Goal: Task Accomplishment & Management: Use online tool/utility

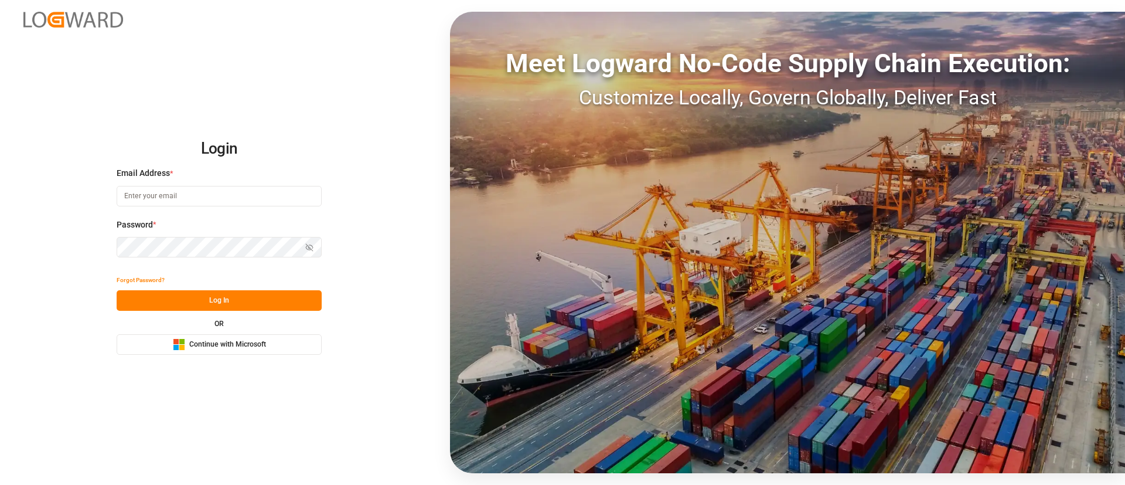
click at [290, 339] on button "Microsoft Logo Continue with Microsoft" at bounding box center [219, 344] width 205 height 21
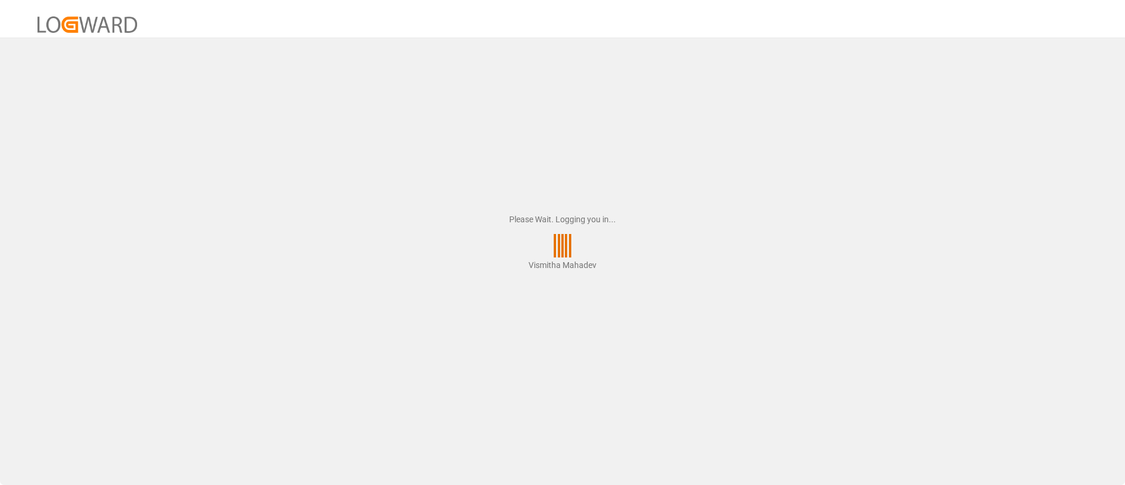
click at [1036, 298] on div "Please Wait. Logging you in... Vismitha Mahadev" at bounding box center [562, 242] width 1125 height 485
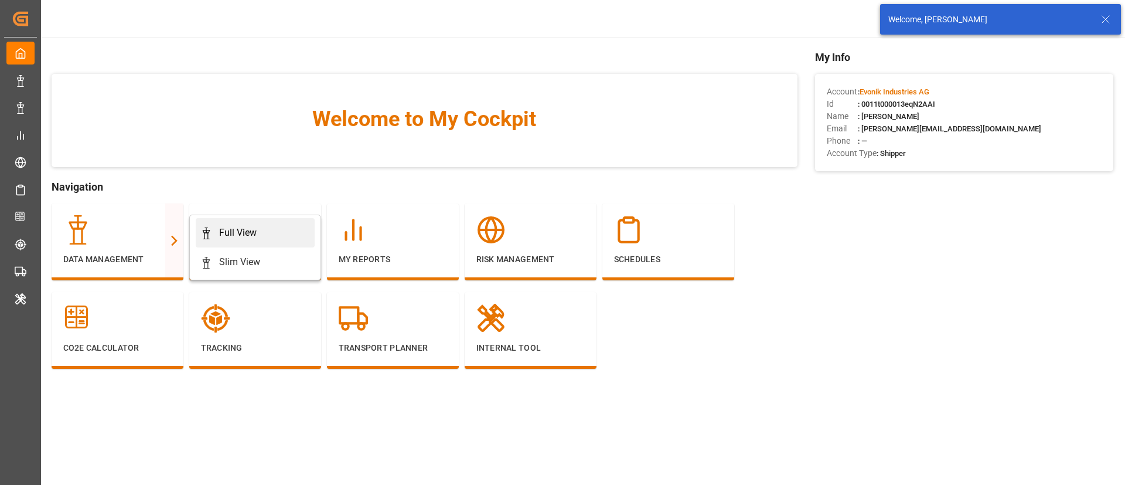
click at [234, 233] on div "Full View" at bounding box center [238, 233] width 38 height 14
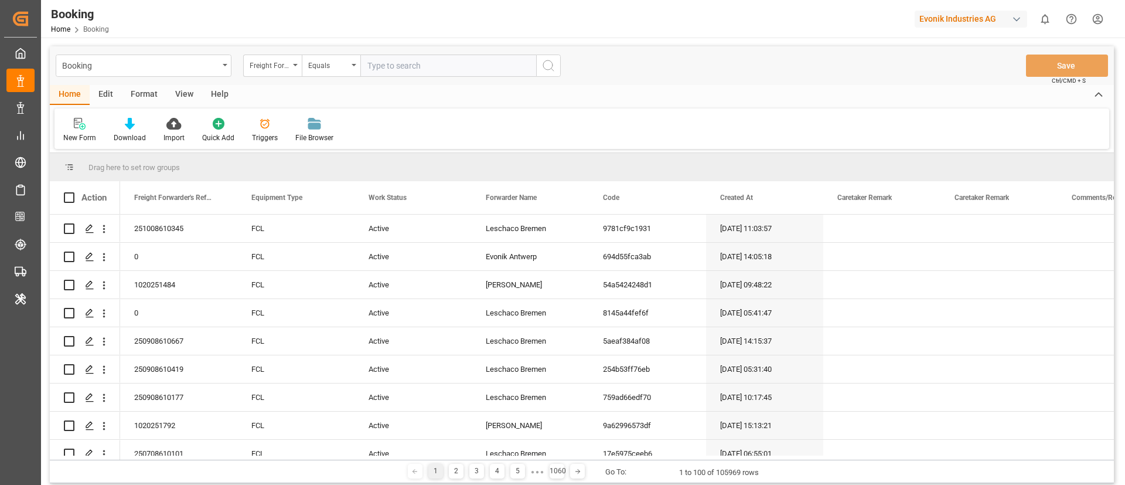
click at [144, 95] on div "Format" at bounding box center [144, 95] width 45 height 20
click at [72, 130] on div "Filter Rows" at bounding box center [81, 130] width 52 height 26
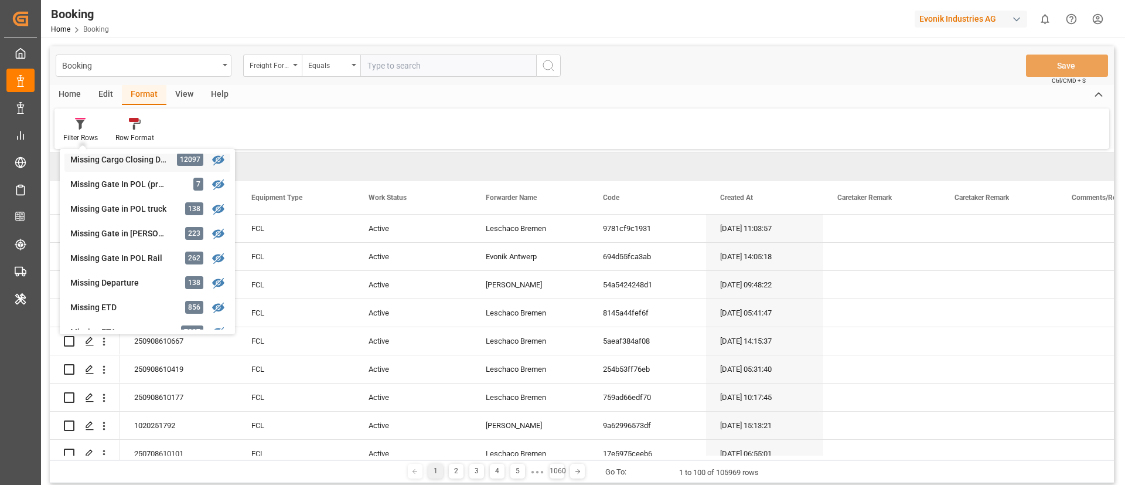
scroll to position [178, 0]
click at [132, 280] on div "Missing ETD" at bounding box center [121, 283] width 103 height 12
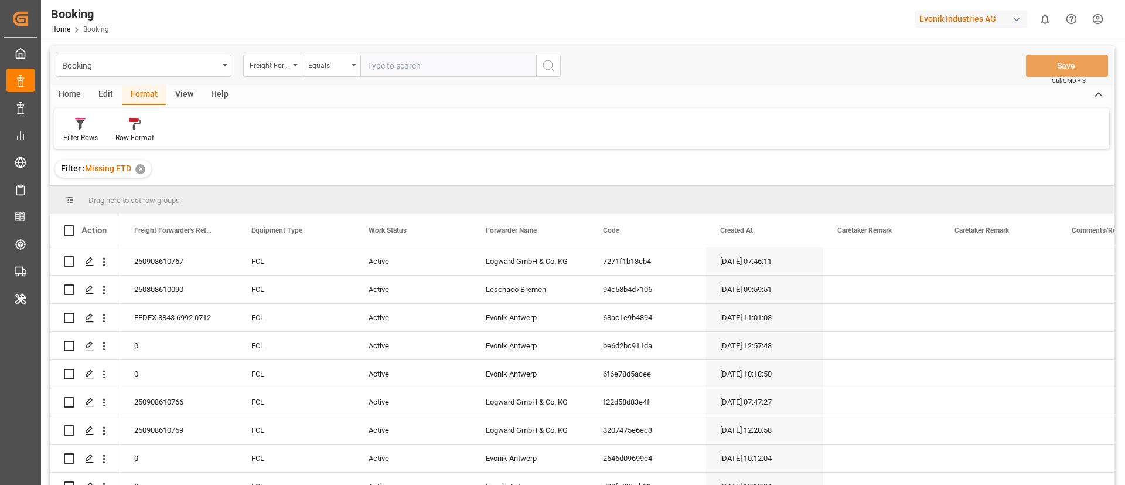
drag, startPoint x: 181, startPoint y: 101, endPoint x: 147, endPoint y: 105, distance: 34.8
click at [181, 101] on div "View" at bounding box center [184, 95] width 36 height 20
click at [84, 122] on div at bounding box center [74, 123] width 23 height 12
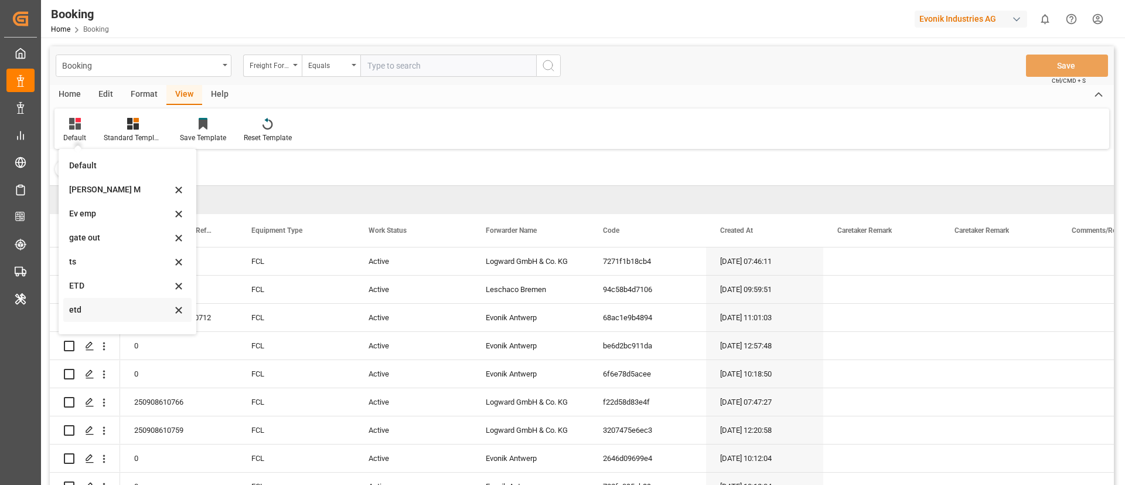
click at [101, 305] on div "etd" at bounding box center [120, 310] width 103 height 12
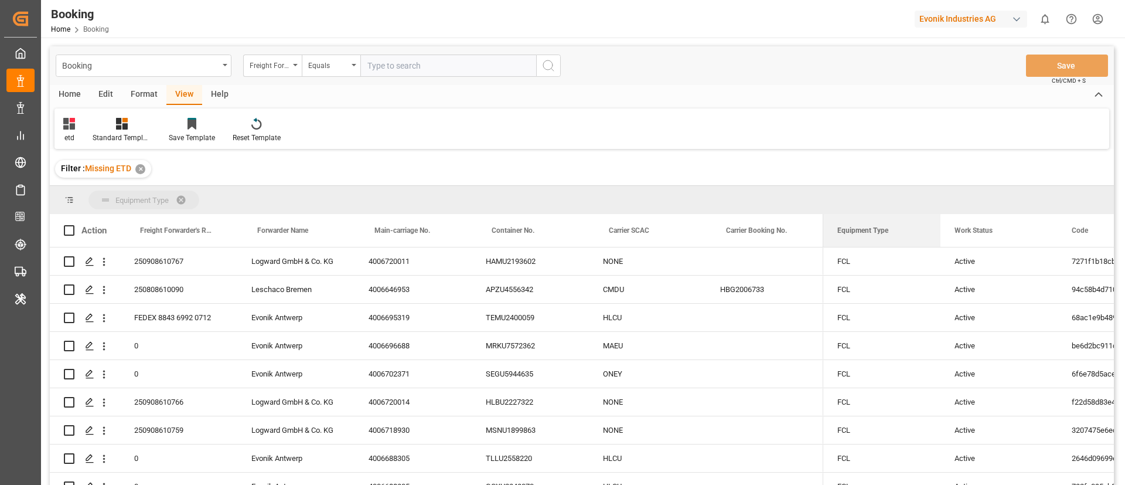
drag, startPoint x: 864, startPoint y: 226, endPoint x: 860, endPoint y: 194, distance: 32.6
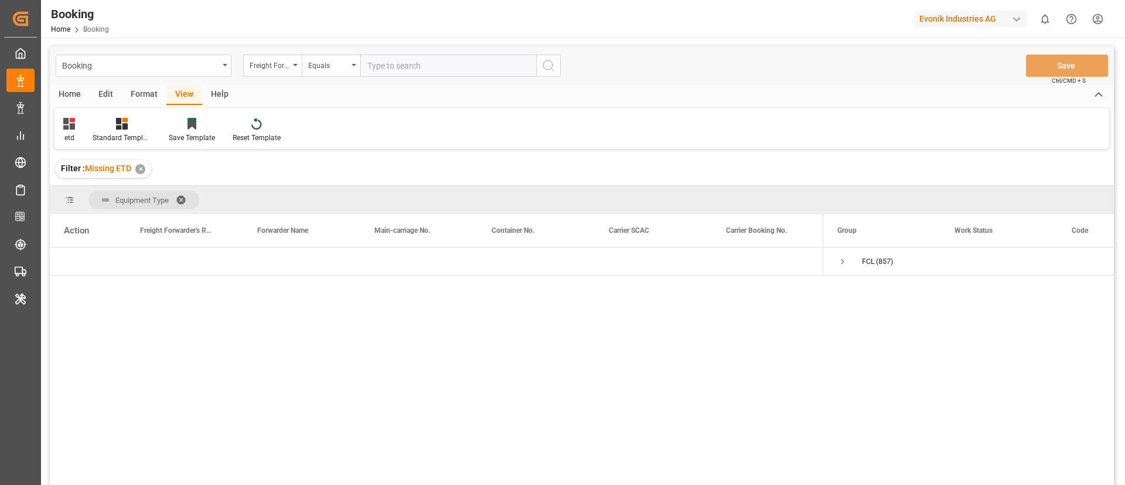
click at [152, 91] on div "Format" at bounding box center [144, 95] width 45 height 20
click at [88, 128] on div at bounding box center [80, 123] width 35 height 12
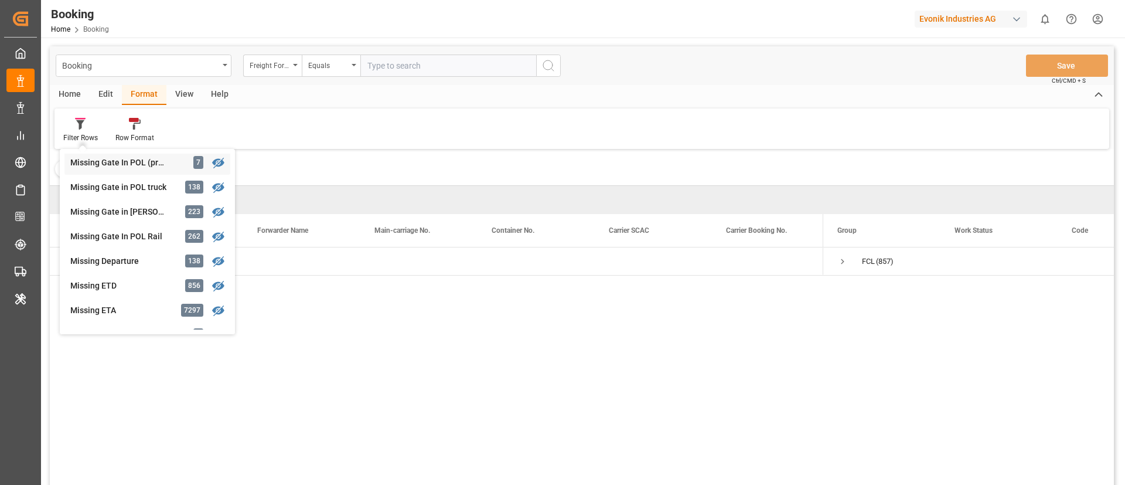
scroll to position [264, 0]
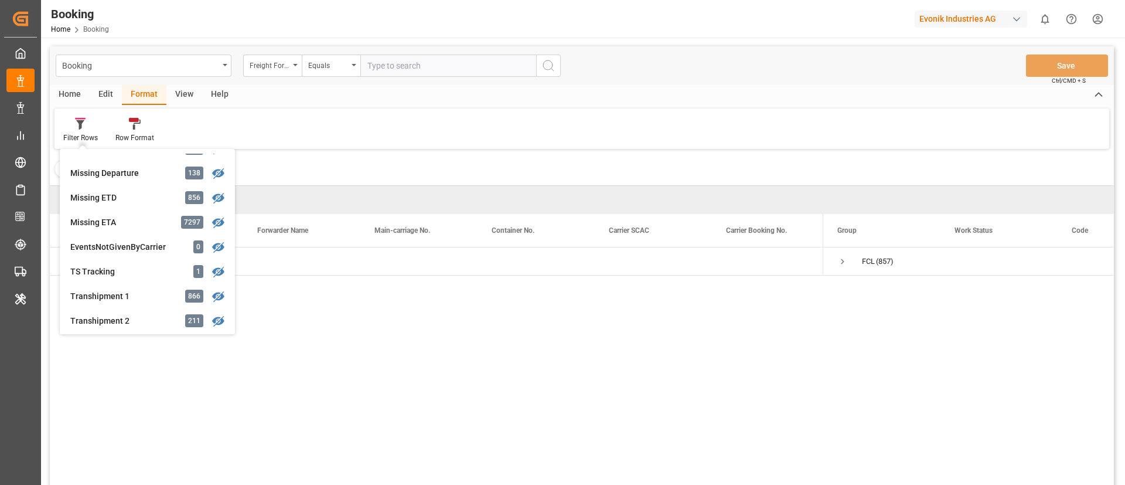
click at [441, 152] on div "Filter : Missing ETD ✕" at bounding box center [582, 168] width 1064 height 33
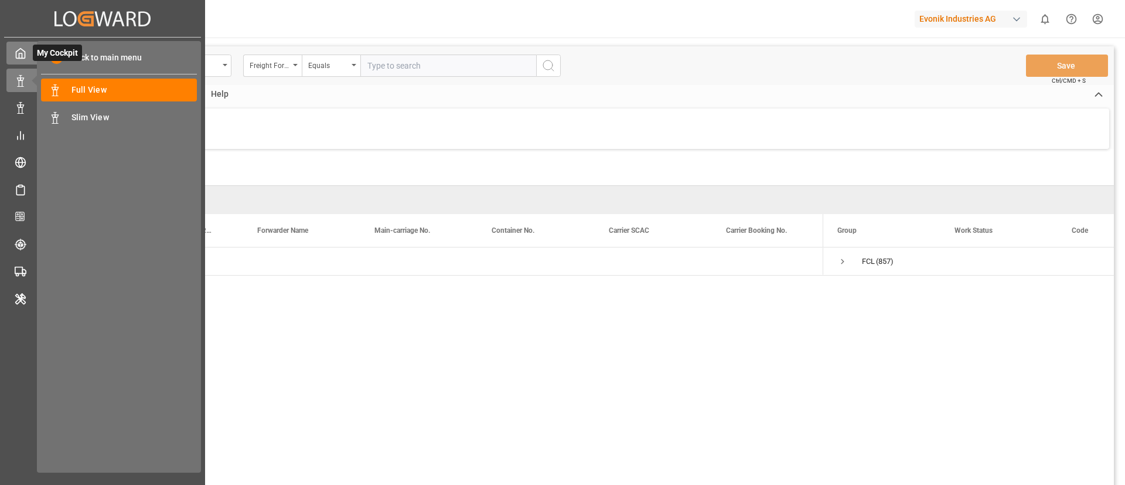
click at [22, 53] on icon at bounding box center [21, 53] width 12 height 12
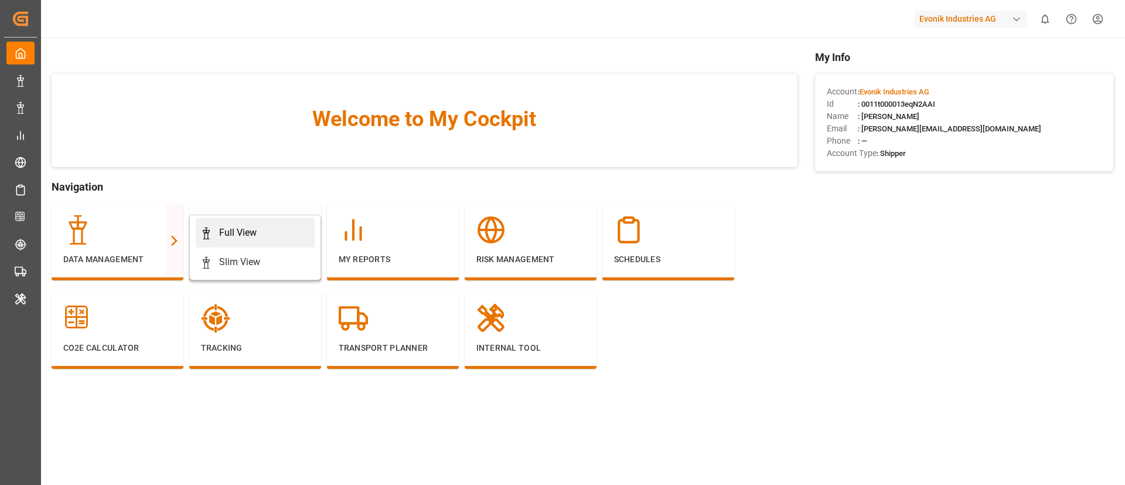
click at [219, 228] on div "Full View" at bounding box center [238, 233] width 38 height 14
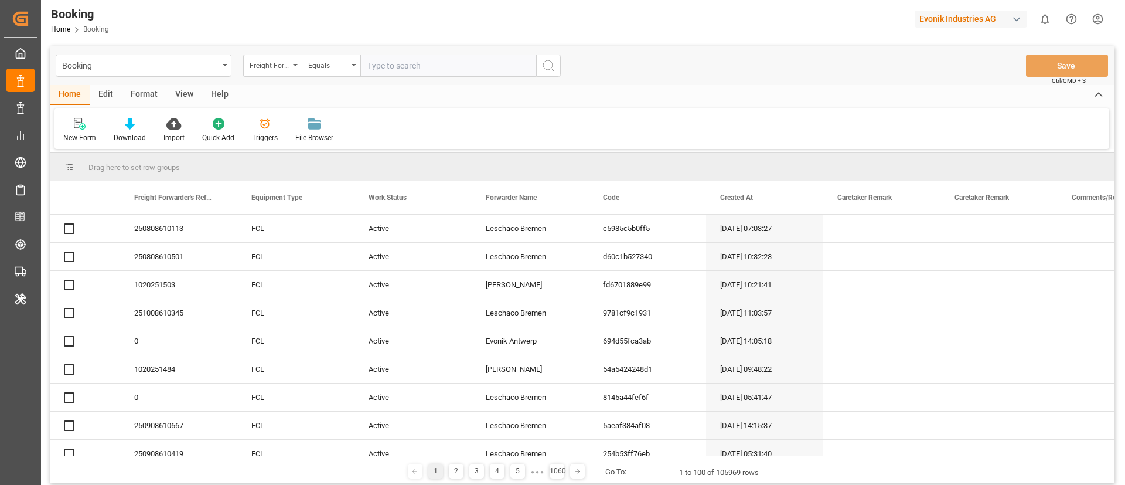
click at [106, 94] on div "Edit" at bounding box center [106, 95] width 32 height 20
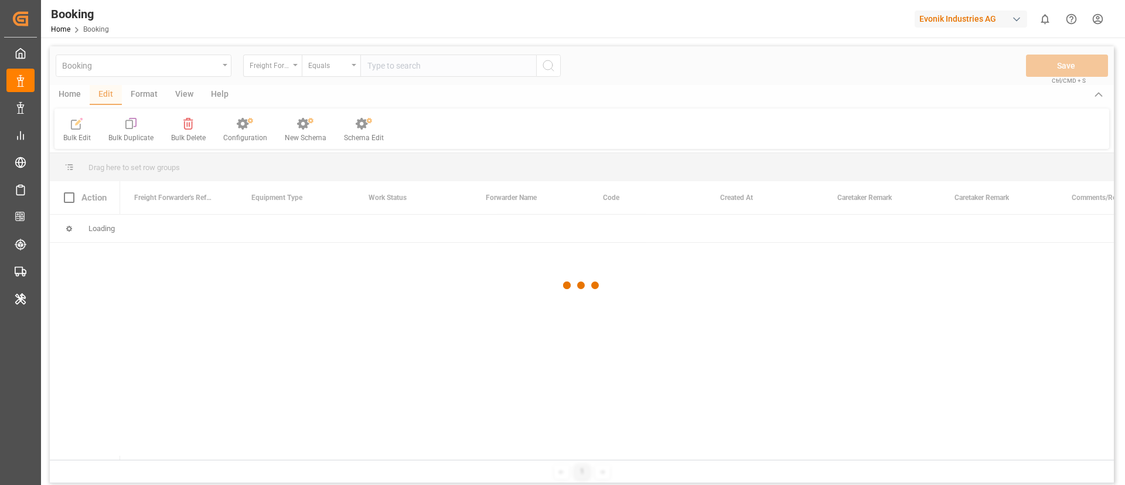
click at [106, 94] on div "Booking Freight Forwarder's Reference No. Equals Save Ctrl/CMD + S Home Edit Fo…" at bounding box center [582, 264] width 1064 height 437
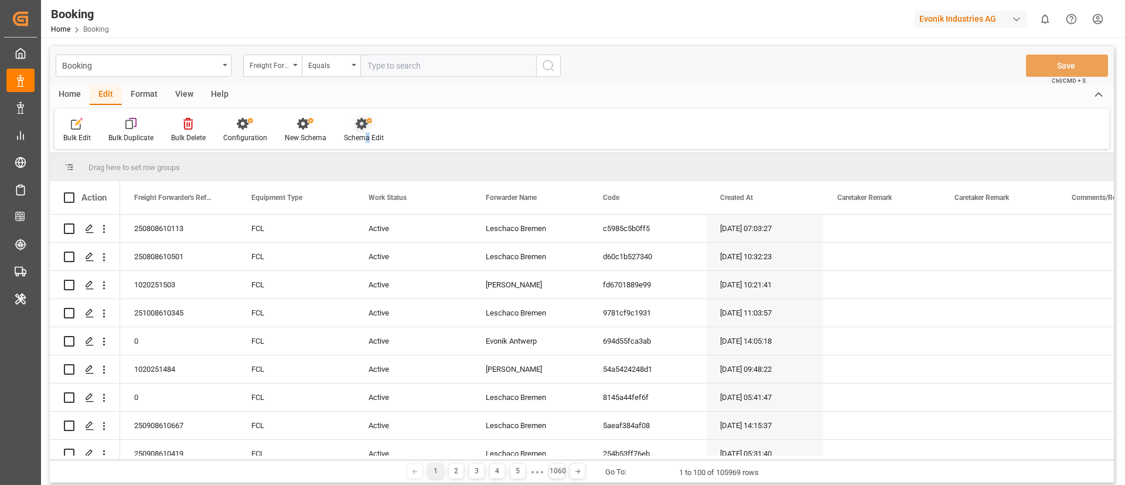
click at [365, 142] on div "Schema Edit" at bounding box center [364, 137] width 40 height 11
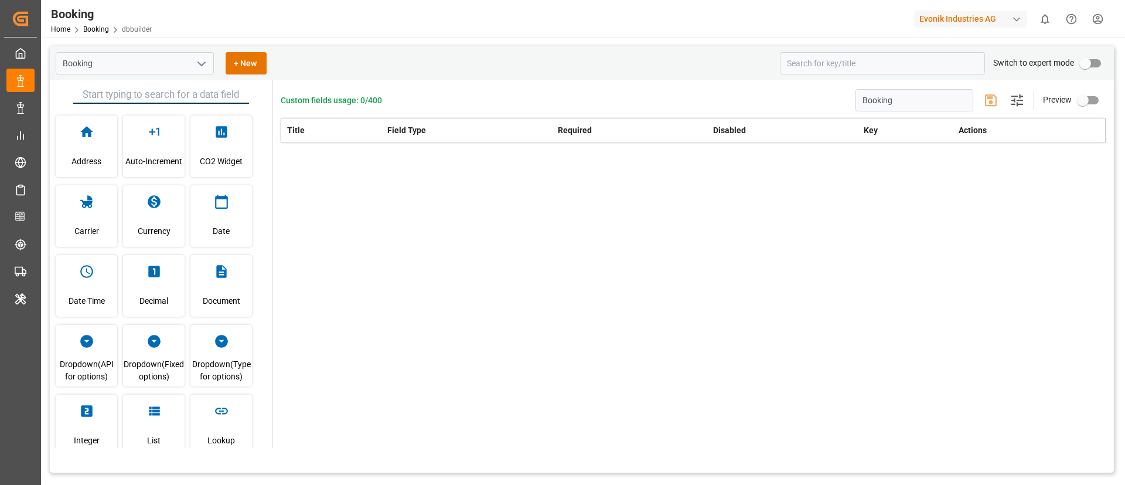
type input "Booking"
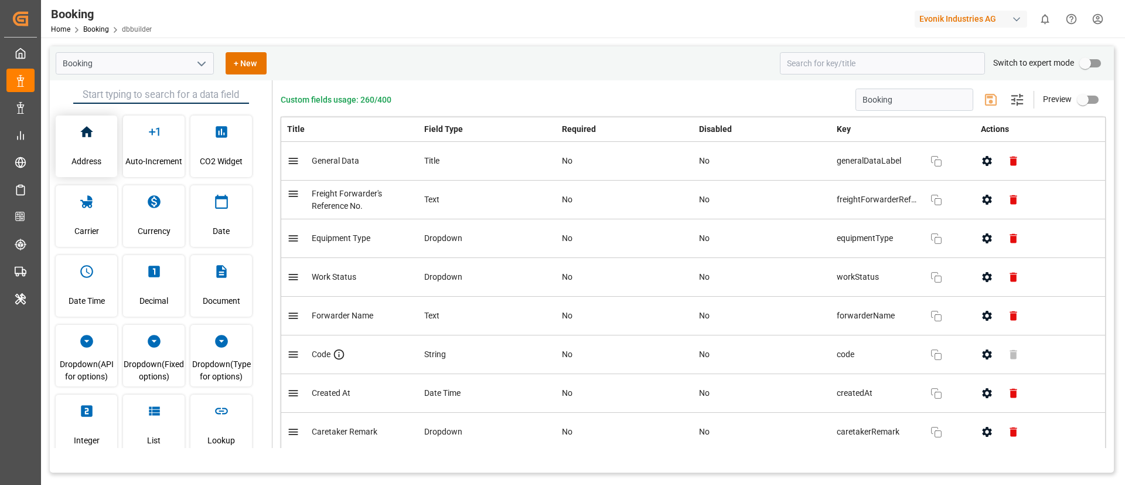
click at [101, 164] on span "Address" at bounding box center [87, 161] width 30 height 32
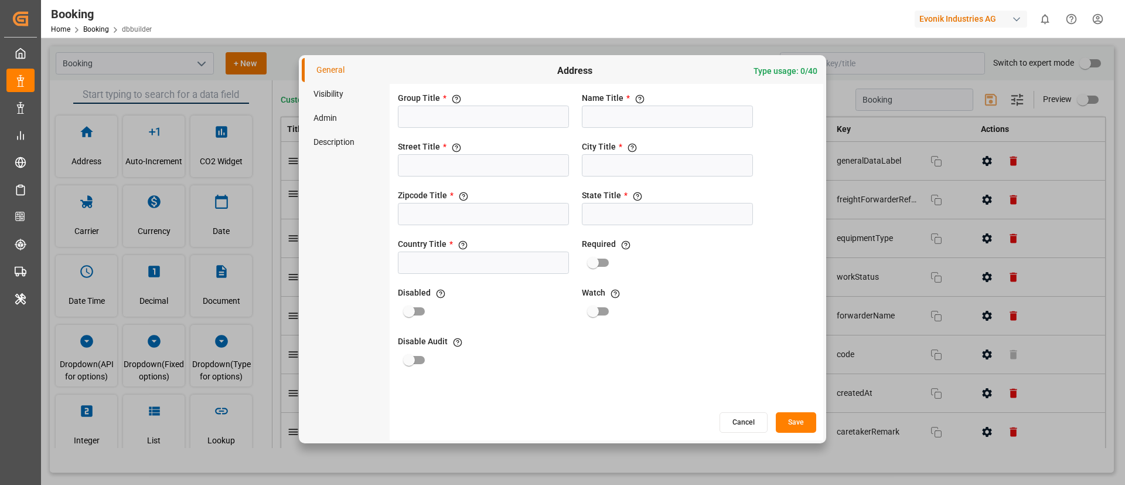
click at [750, 421] on button "Cancel" at bounding box center [744, 422] width 48 height 21
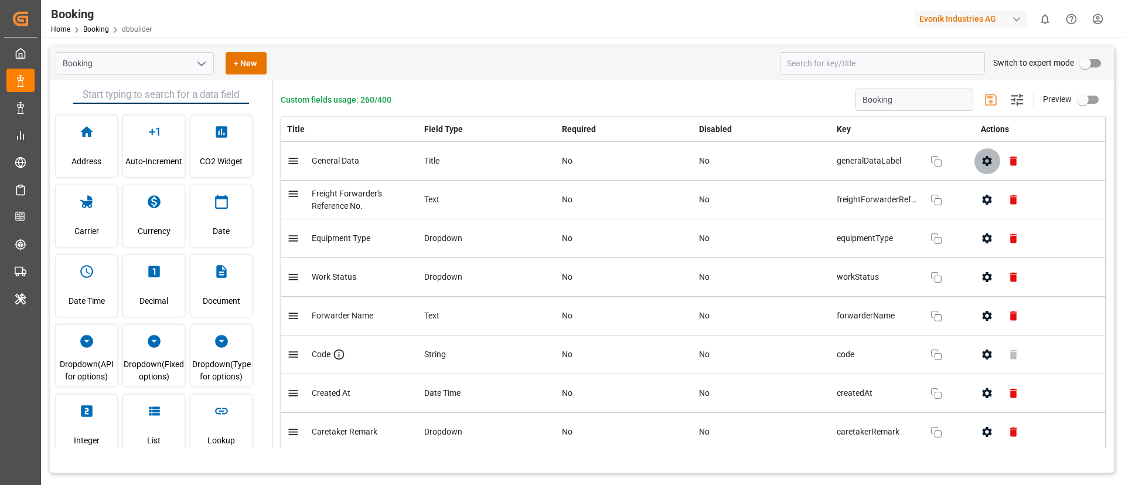
click at [982, 165] on icon "button" at bounding box center [987, 161] width 12 height 12
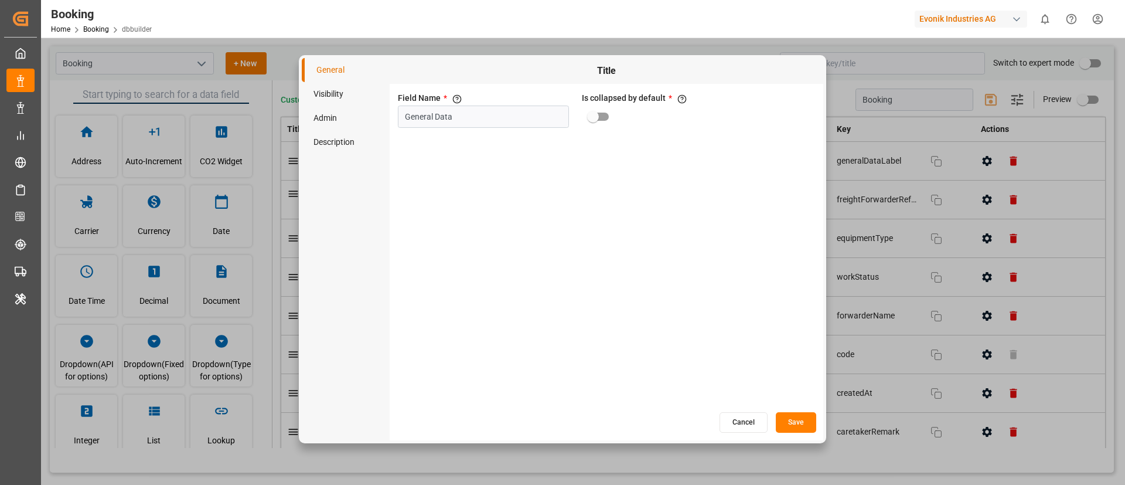
click at [744, 423] on button "Cancel" at bounding box center [744, 422] width 48 height 21
